Goal: Information Seeking & Learning: Learn about a topic

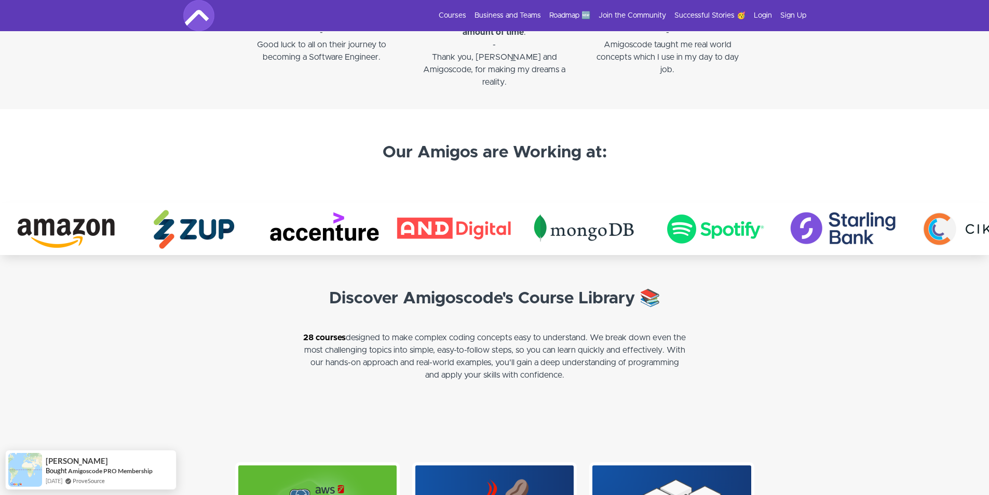
scroll to position [1818, 0]
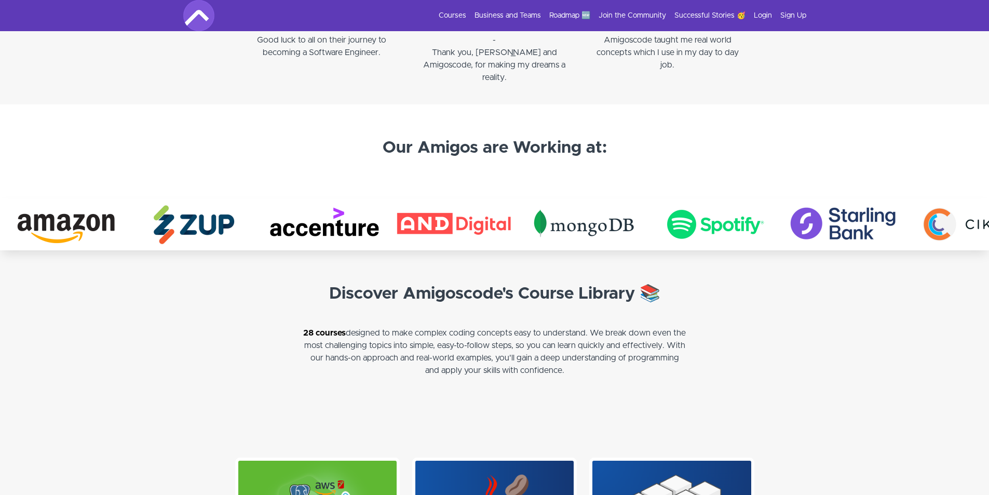
click at [907, 222] on img at bounding box center [972, 224] width 130 height 52
click at [903, 221] on img at bounding box center [968, 224] width 130 height 52
click at [777, 223] on img at bounding box center [842, 224] width 130 height 52
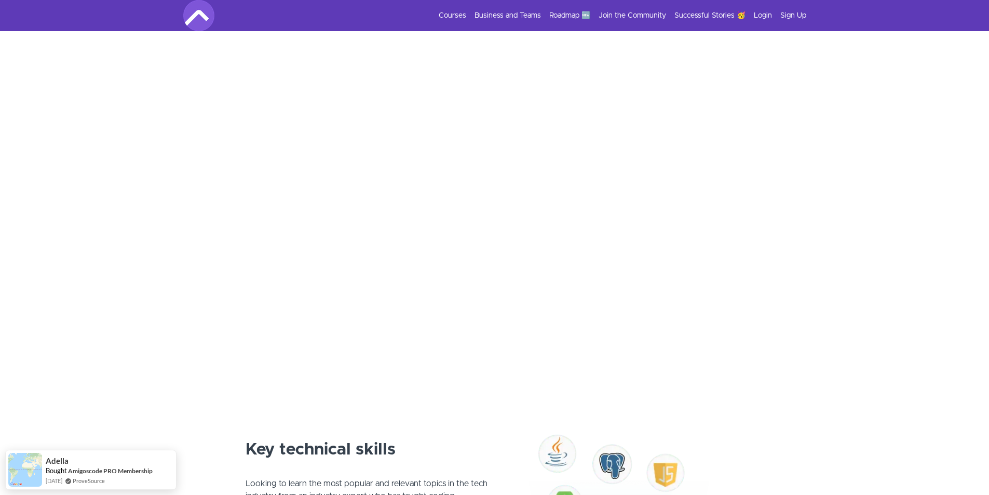
scroll to position [0, 0]
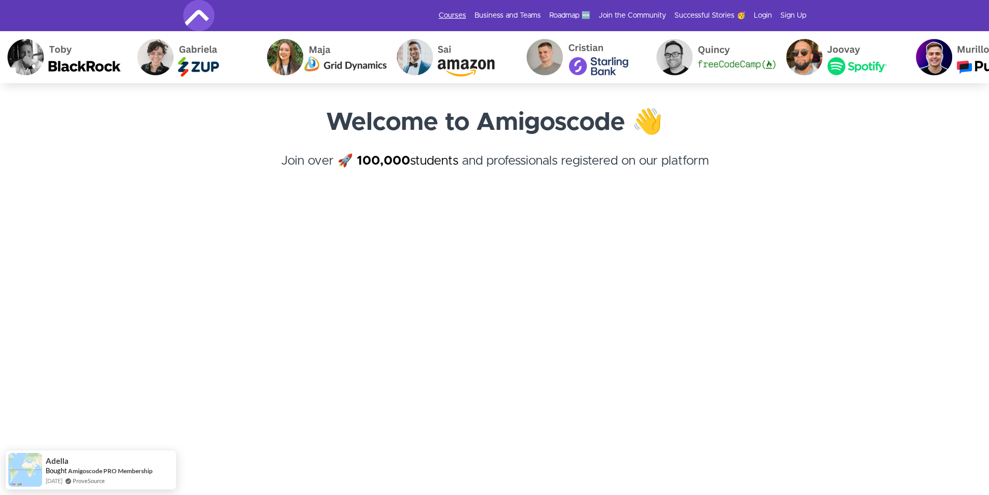
click at [448, 15] on link "Courses" at bounding box center [453, 15] width 28 height 10
